Goal: Information Seeking & Learning: Learn about a topic

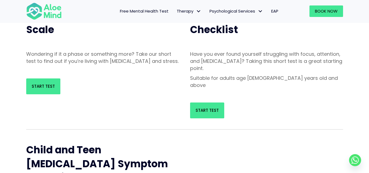
scroll to position [55, 0]
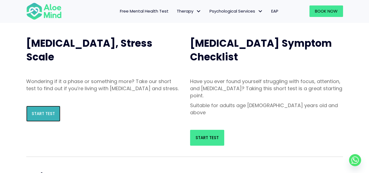
click at [39, 116] on span "Start Test" at bounding box center [43, 114] width 23 height 6
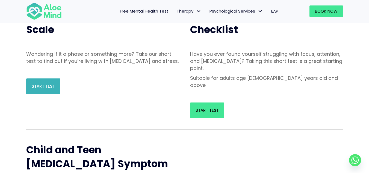
scroll to position [27, 0]
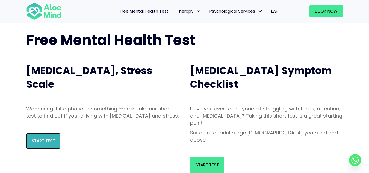
click at [32, 141] on link "Start Test" at bounding box center [43, 141] width 34 height 16
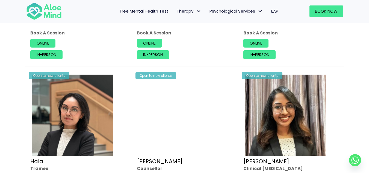
scroll to position [519, 0]
